Goal: Information Seeking & Learning: Check status

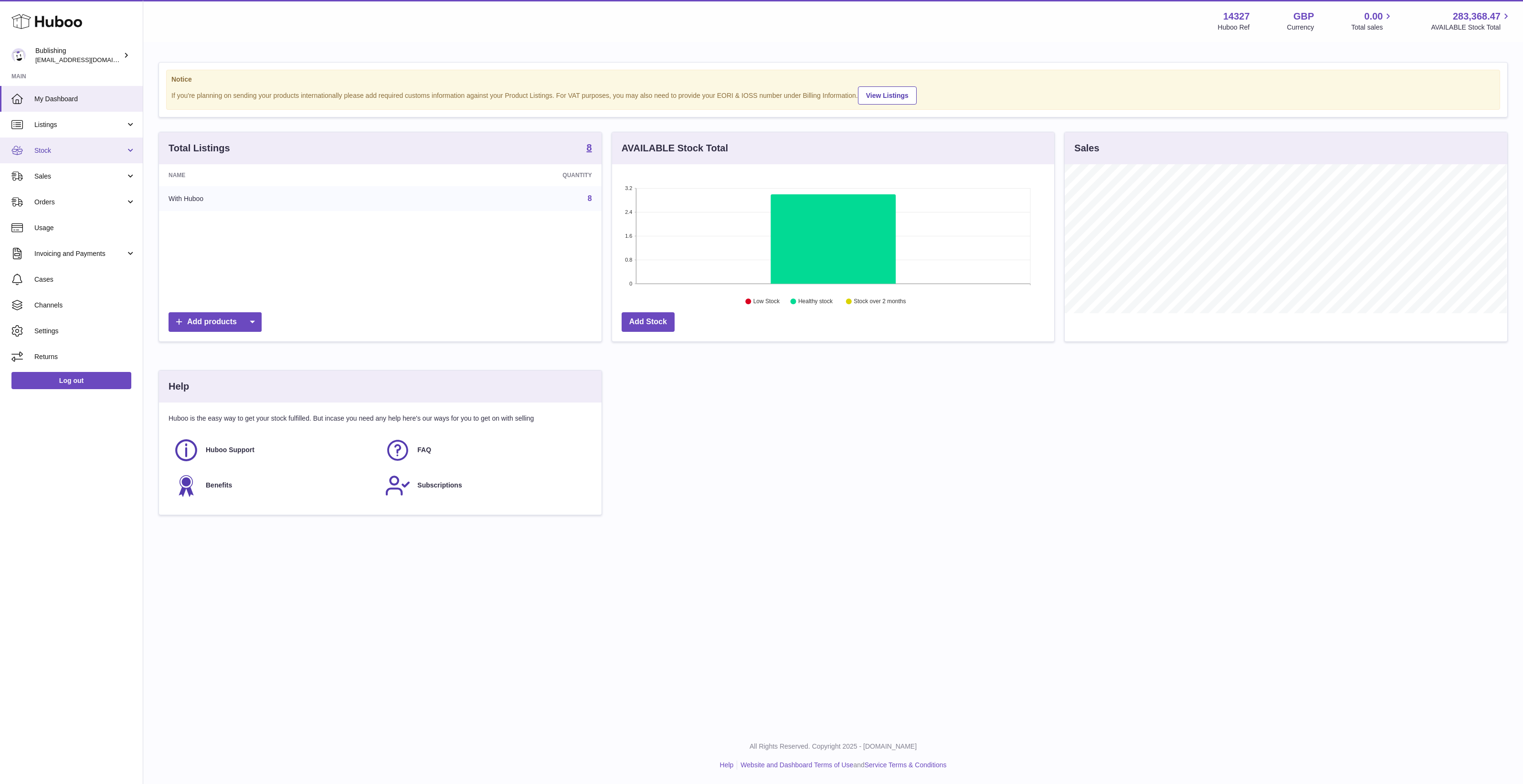
scroll to position [149, 442]
click at [84, 198] on span "Orders" at bounding box center [80, 202] width 91 height 9
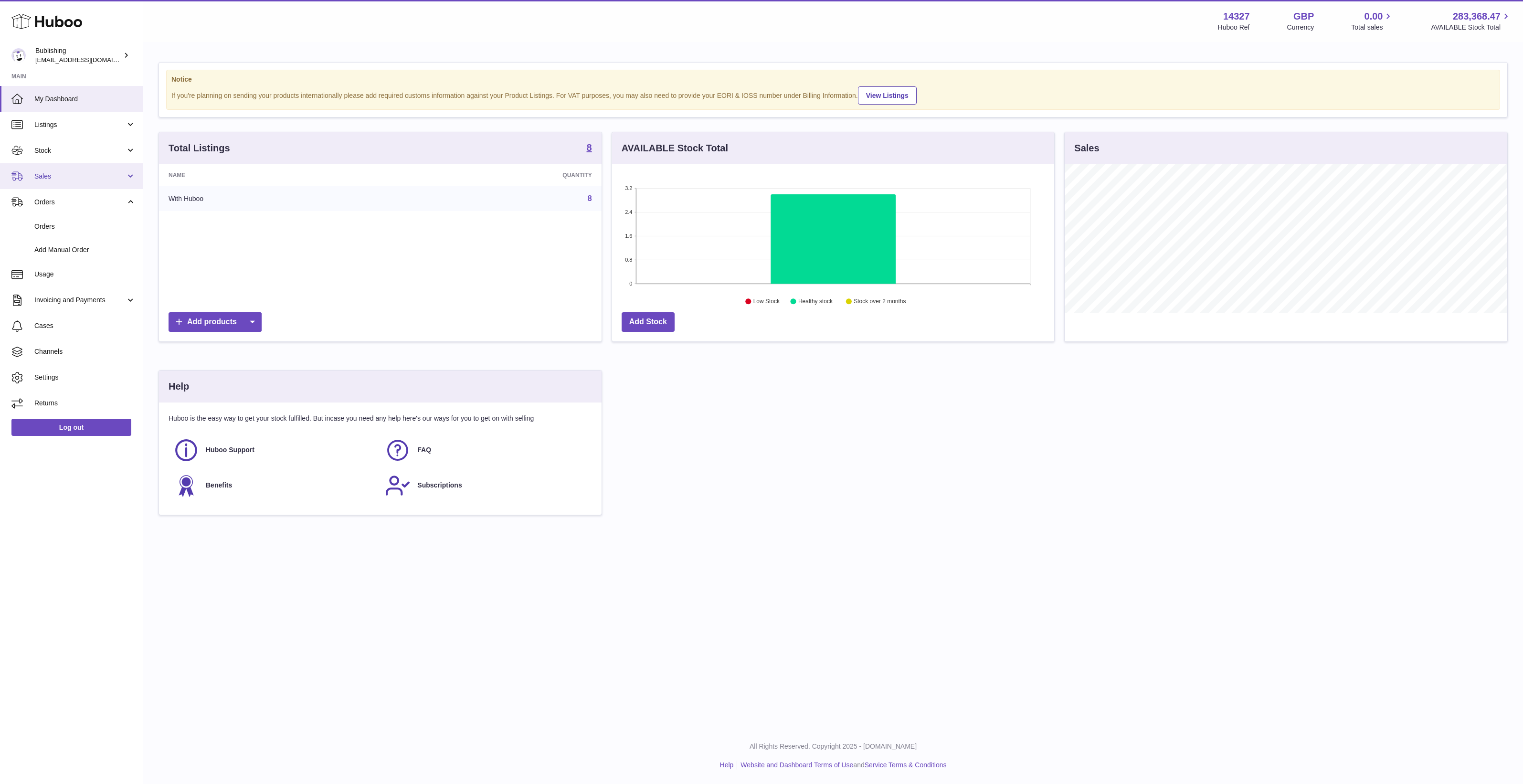
click at [83, 185] on link "Sales" at bounding box center [71, 176] width 143 height 26
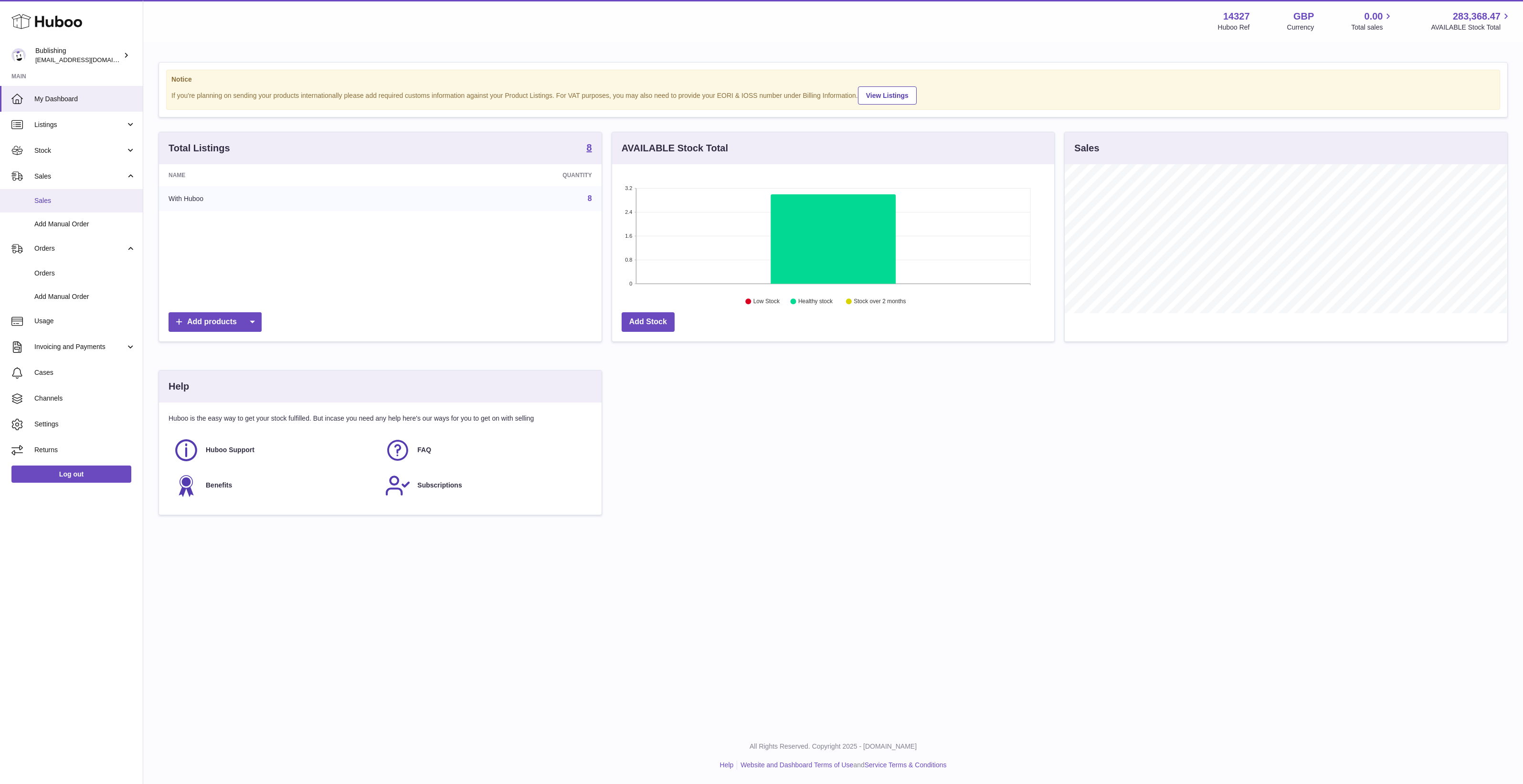
click at [86, 202] on span "Sales" at bounding box center [85, 201] width 101 height 9
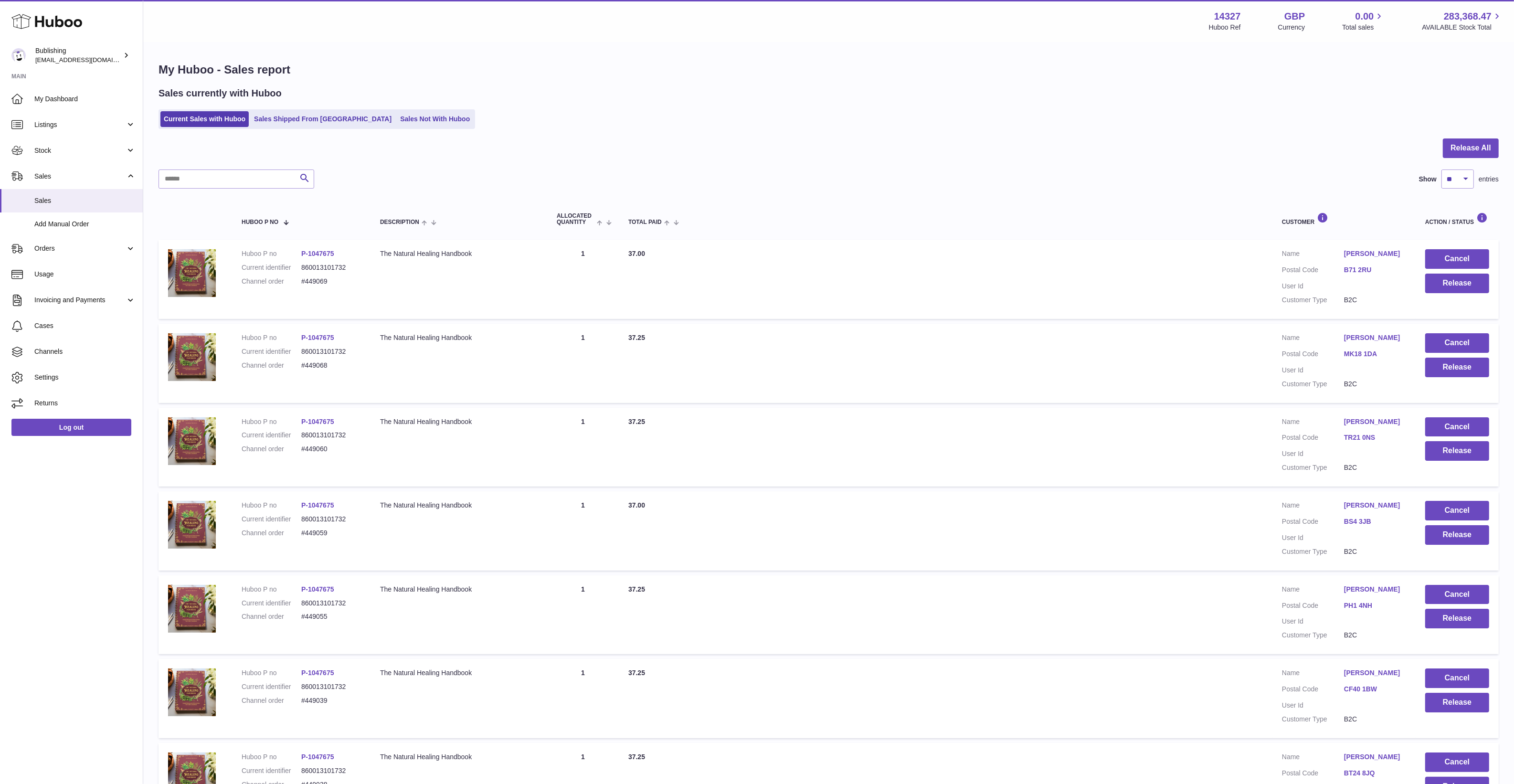
click at [765, 104] on div "Sales currently with Huboo Current Sales with Huboo Sales Shipped From Huboo Sa…" at bounding box center [829, 107] width 1340 height 42
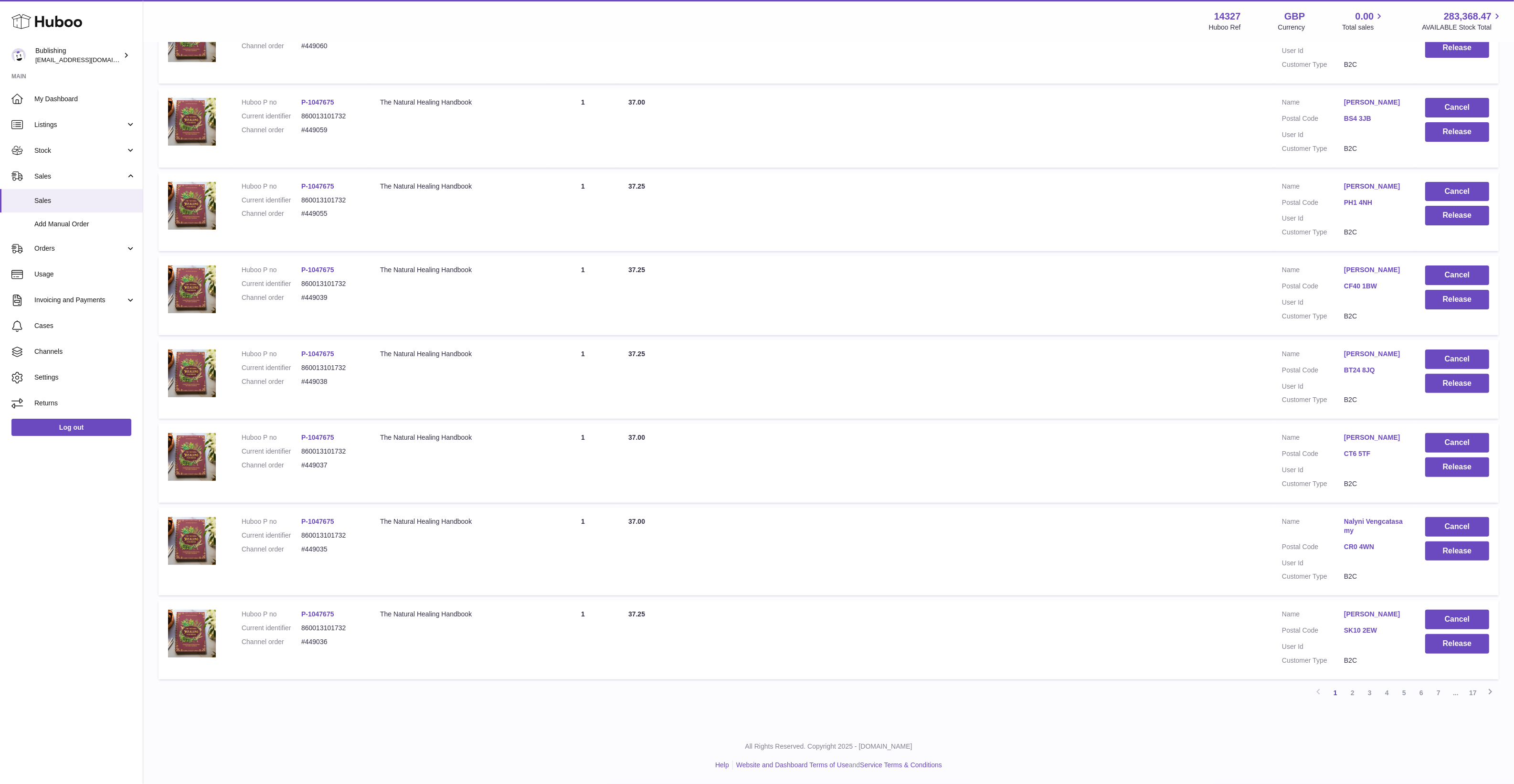
drag, startPoint x: 1006, startPoint y: 147, endPoint x: 966, endPoint y: 464, distance: 319.5
click at [1246, 716] on div "My Huboo - Sales report Sales currently with Huboo Current Sales with Huboo Sal…" at bounding box center [829, 183] width 1371 height 1087
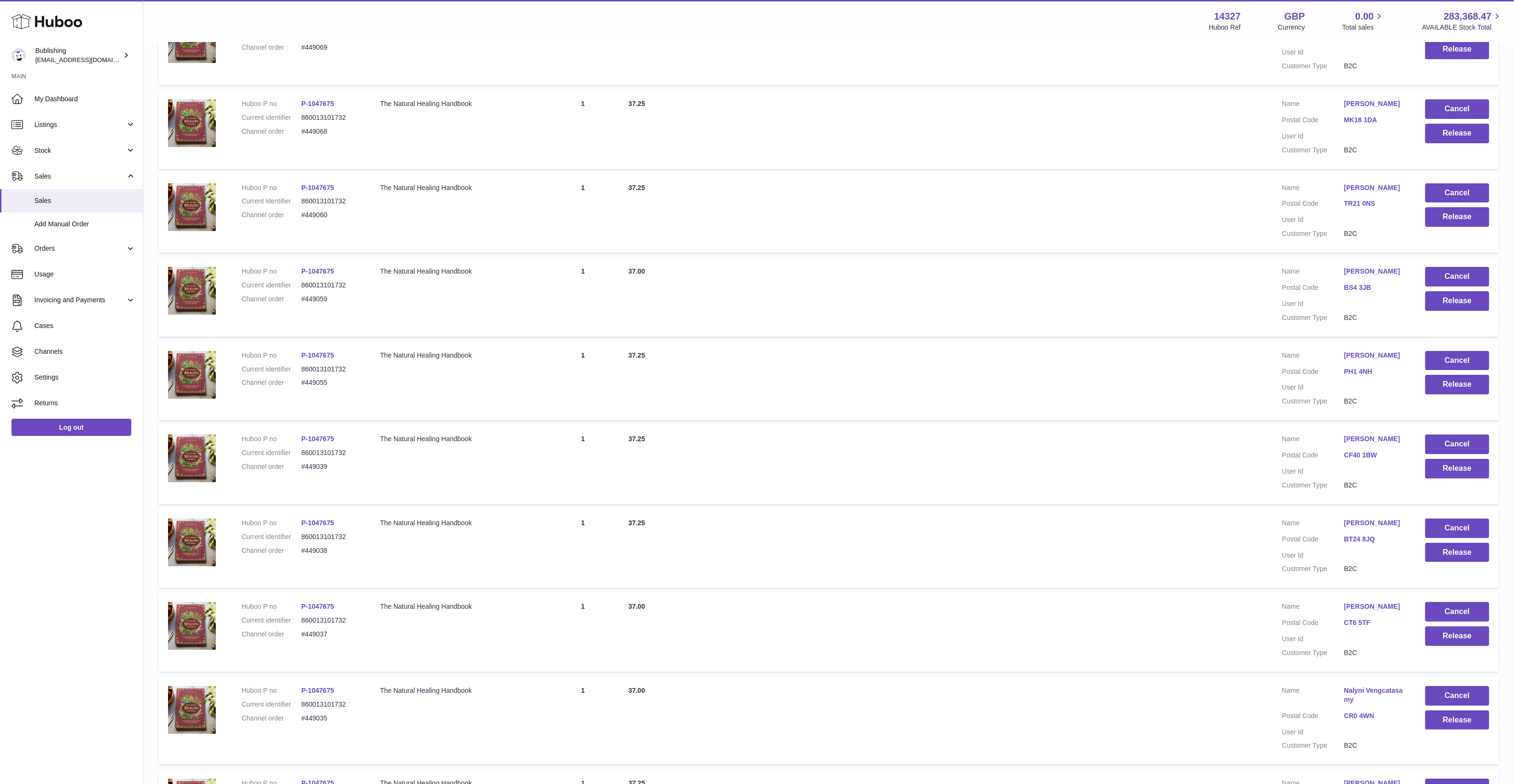
scroll to position [0, 0]
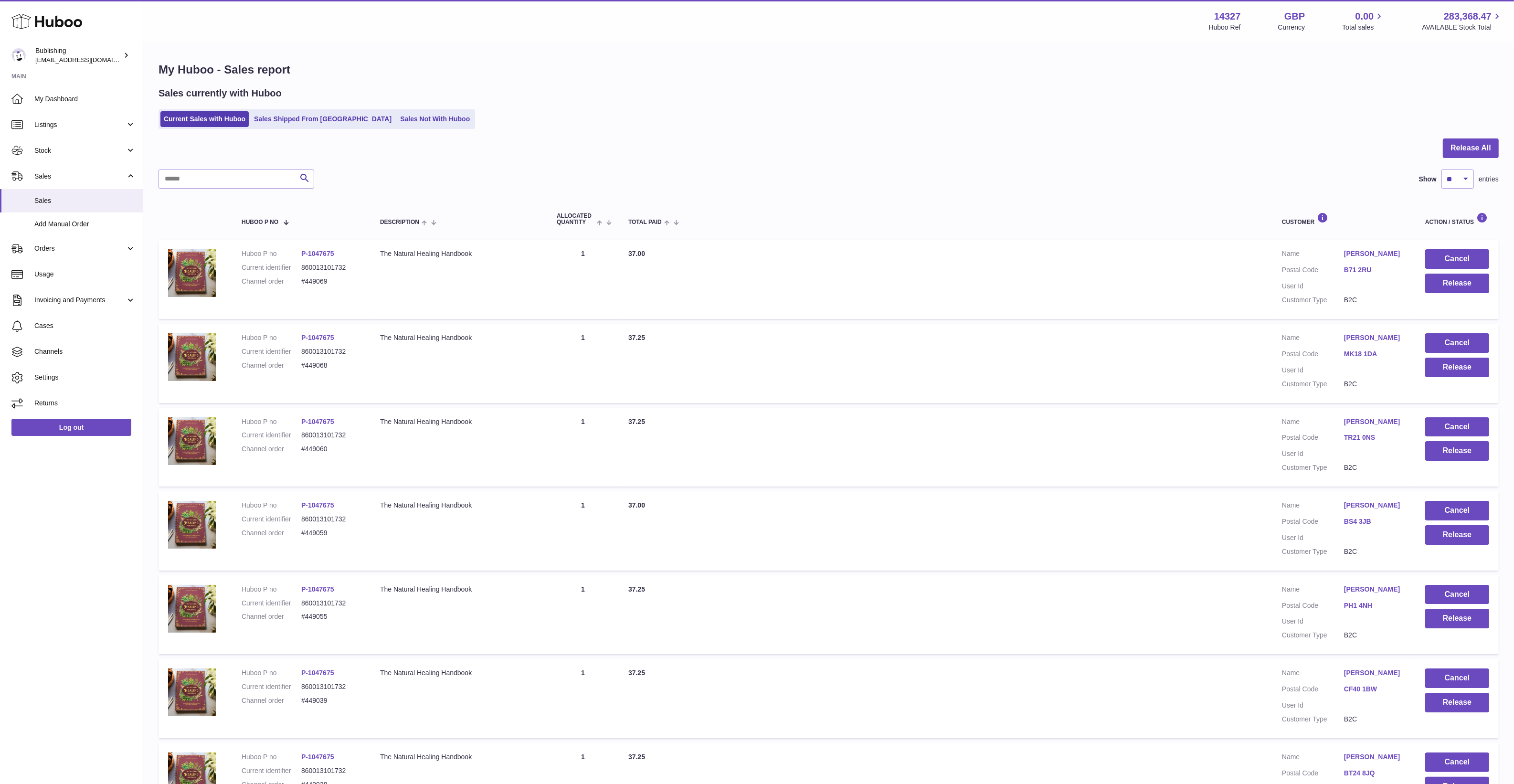
drag, startPoint x: 1018, startPoint y: 433, endPoint x: 988, endPoint y: 57, distance: 377.2
click at [822, 432] on td "Total Paid 37.25" at bounding box center [945, 447] width 654 height 79
click at [836, 248] on td "Total Paid 37.00" at bounding box center [945, 279] width 654 height 79
